Goal: Find specific page/section: Find specific page/section

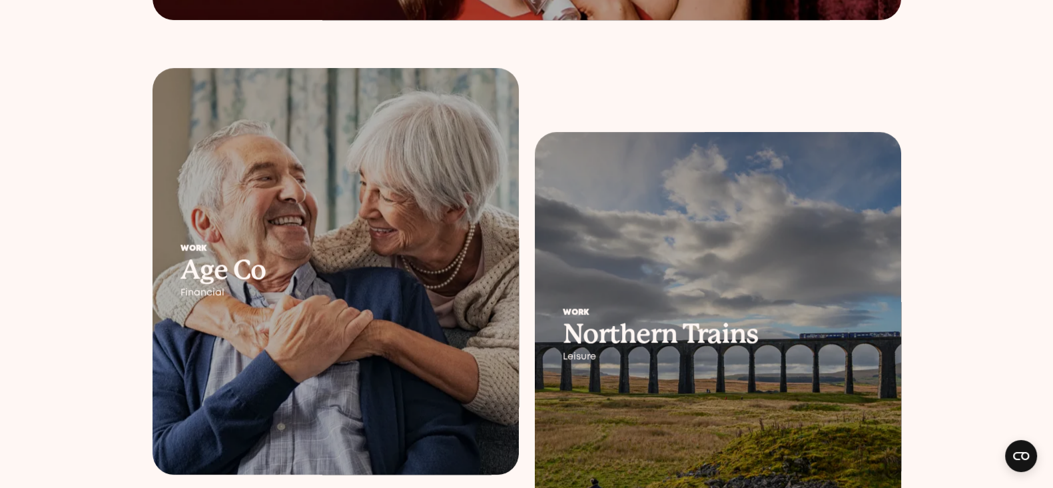
scroll to position [1415, 0]
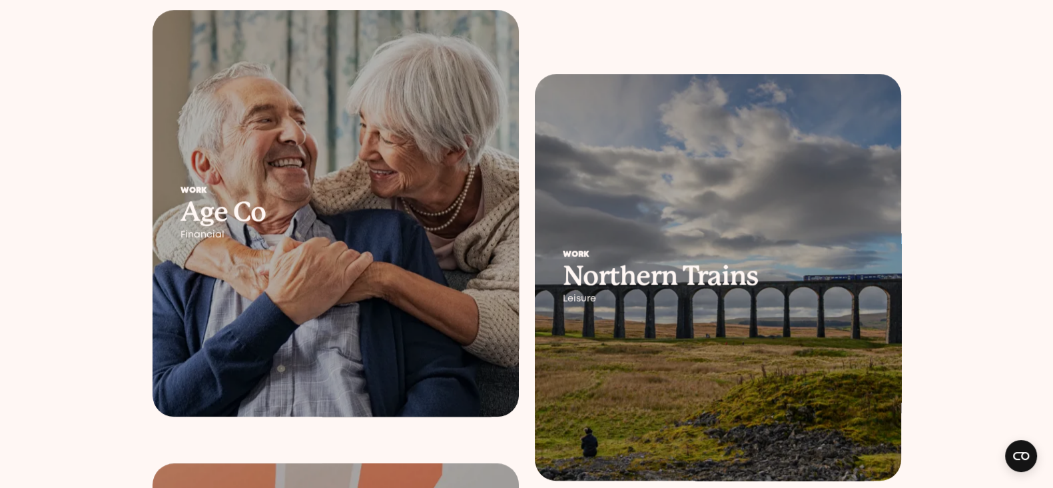
click at [673, 233] on div "Work Northern Trains Leisure" at bounding box center [718, 276] width 366 height 109
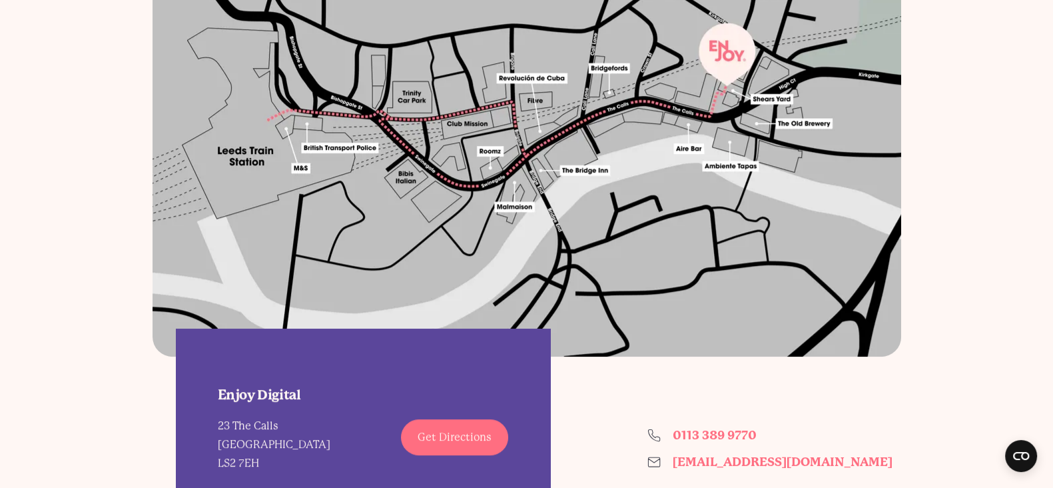
scroll to position [916, 0]
